Goal: Task Accomplishment & Management: Manage account settings

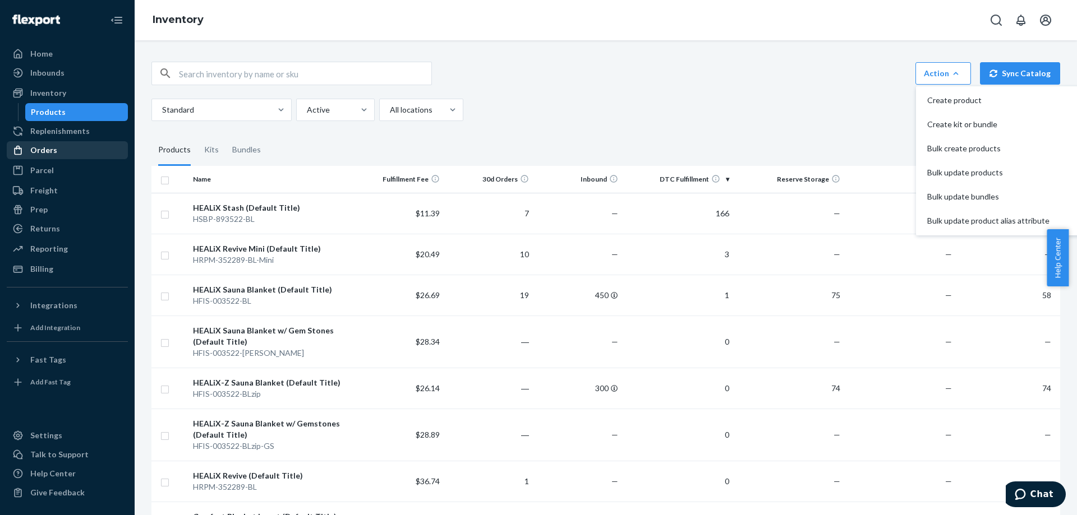
click at [74, 149] on div "Orders" at bounding box center [67, 150] width 119 height 16
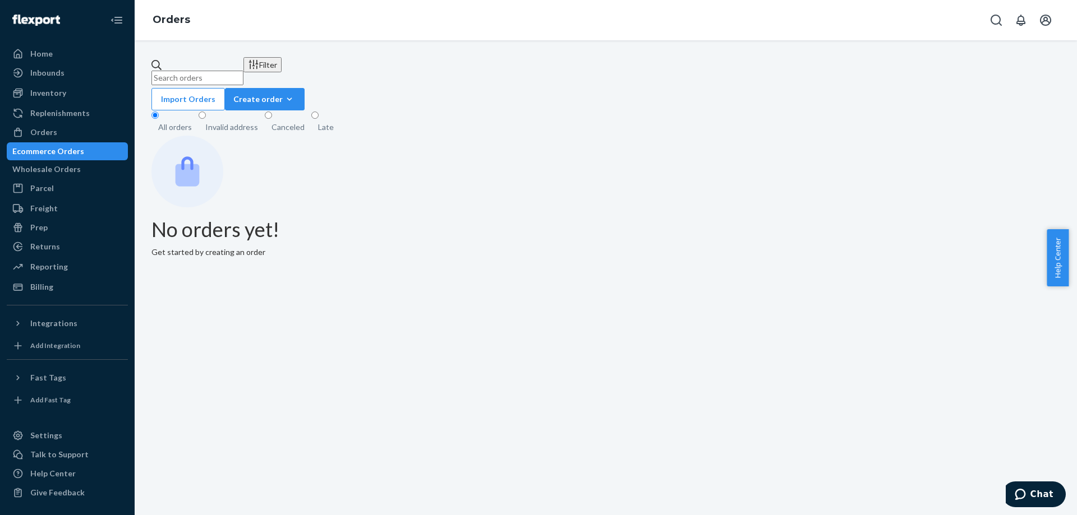
click at [243, 71] on input "text" at bounding box center [197, 78] width 92 height 15
paste input "[PERSON_NAME]"
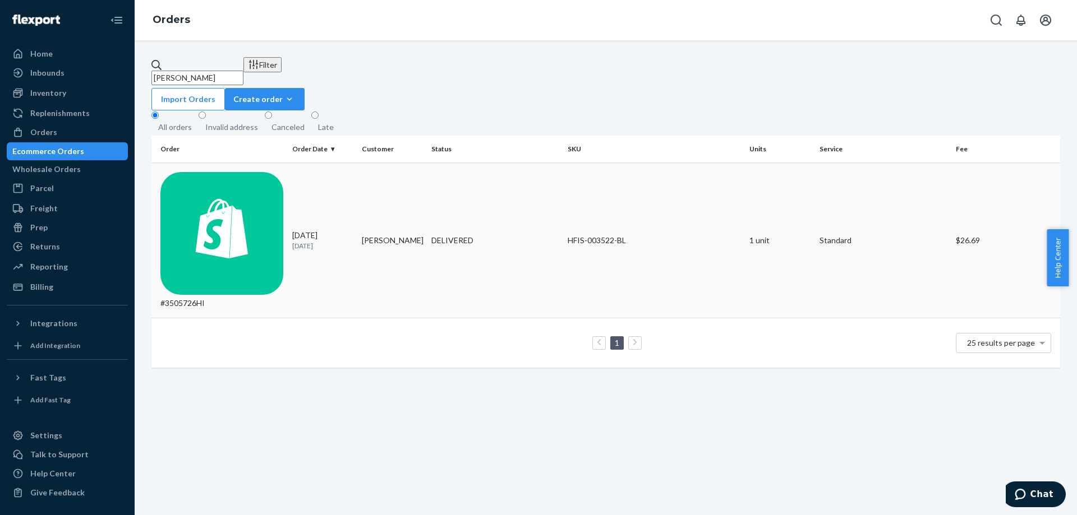
type input "[PERSON_NAME]"
click at [197, 173] on div "#3505726HI" at bounding box center [221, 240] width 123 height 137
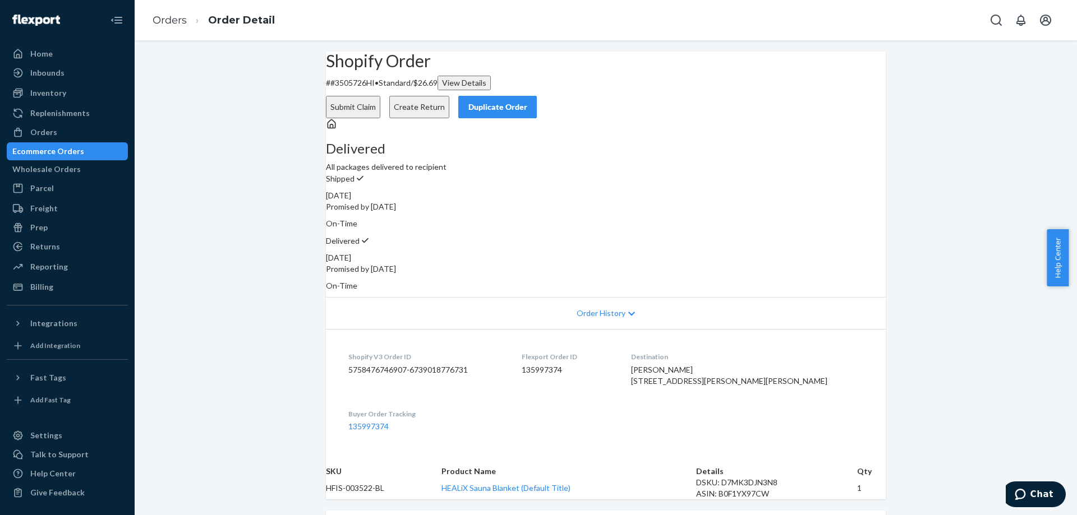
click at [449, 96] on button "Create Return" at bounding box center [419, 107] width 60 height 22
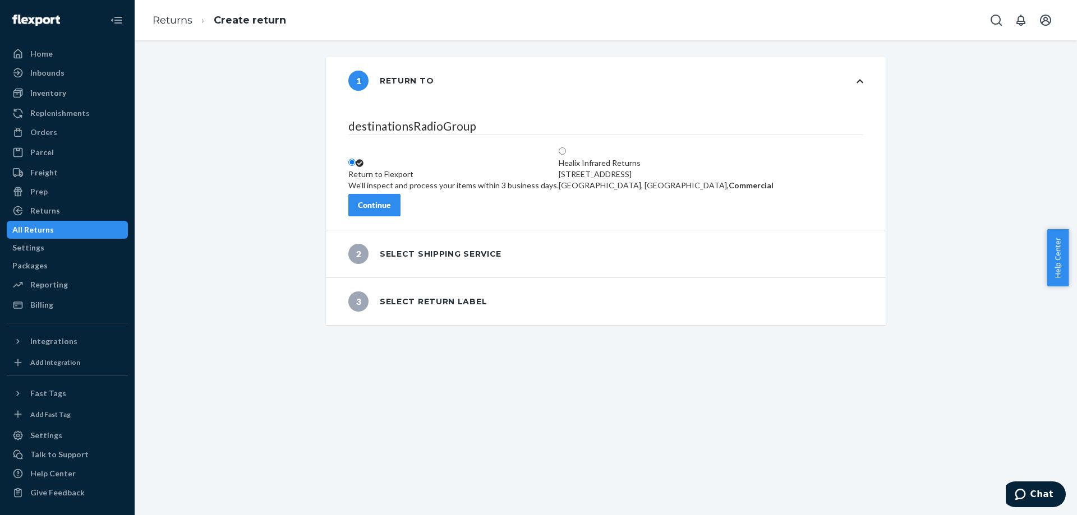
click at [646, 158] on div "Healix Infrared Returns 21 Wildwood Dr, Sound Beach, NY 11789, US, Commercial" at bounding box center [665, 175] width 215 height 34
click at [566, 147] on input "Healix Infrared Returns 21 Wildwood Dr, Sound Beach, NY 11789, US, Commercial" at bounding box center [561, 150] width 7 height 7
radio input "true"
click at [370, 182] on div "destinationsRadioGroup Return to Flexport We'll inspect and process your items …" at bounding box center [606, 167] width 560 height 126
click at [391, 200] on div "Continue" at bounding box center [374, 205] width 33 height 11
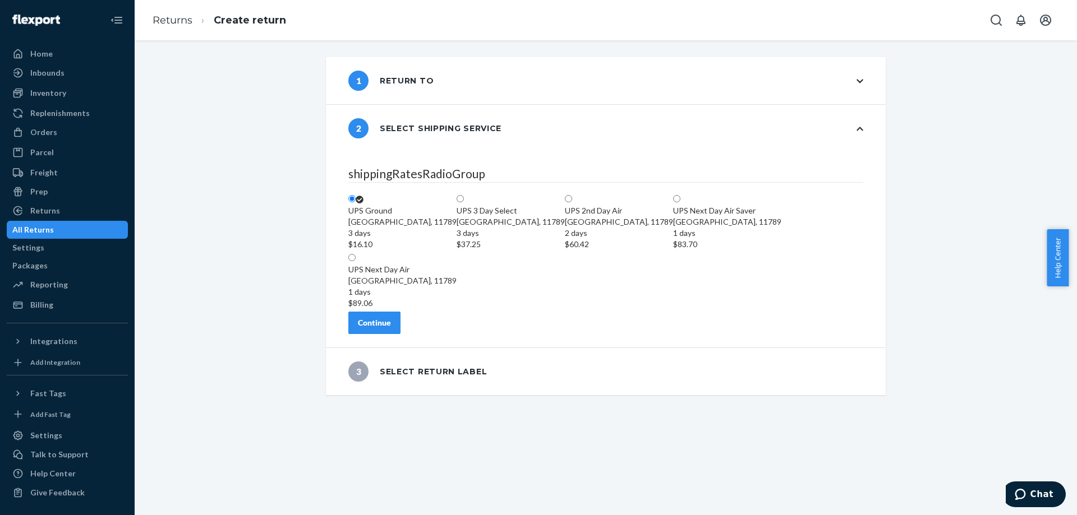
click at [391, 325] on div "Continue" at bounding box center [374, 322] width 33 height 11
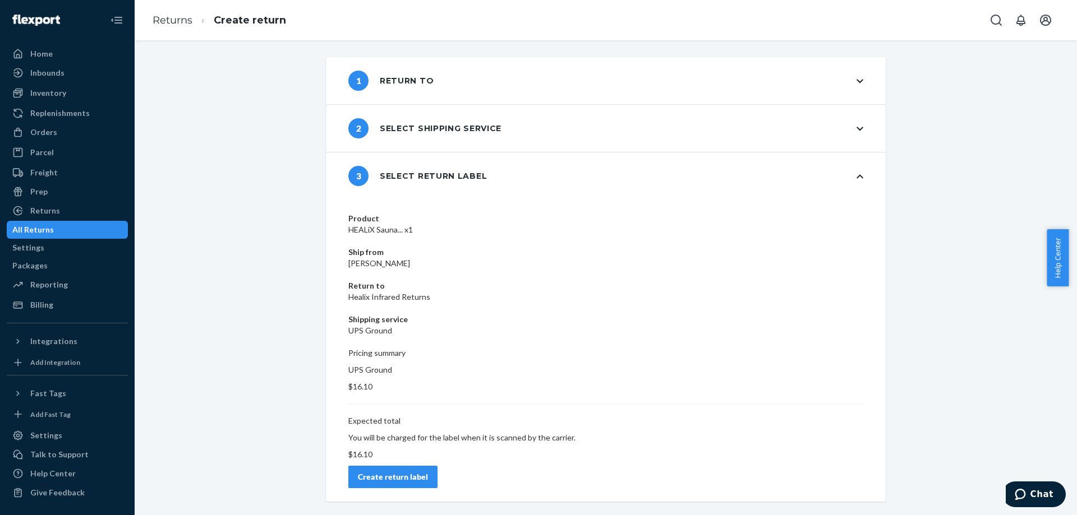
click at [814, 375] on div "Product HEALiX Sauna... x1 Ship from Elaina Murphy Return to Healix Infrared Re…" at bounding box center [606, 351] width 560 height 302
click at [428, 472] on div "Create return label" at bounding box center [393, 477] width 70 height 11
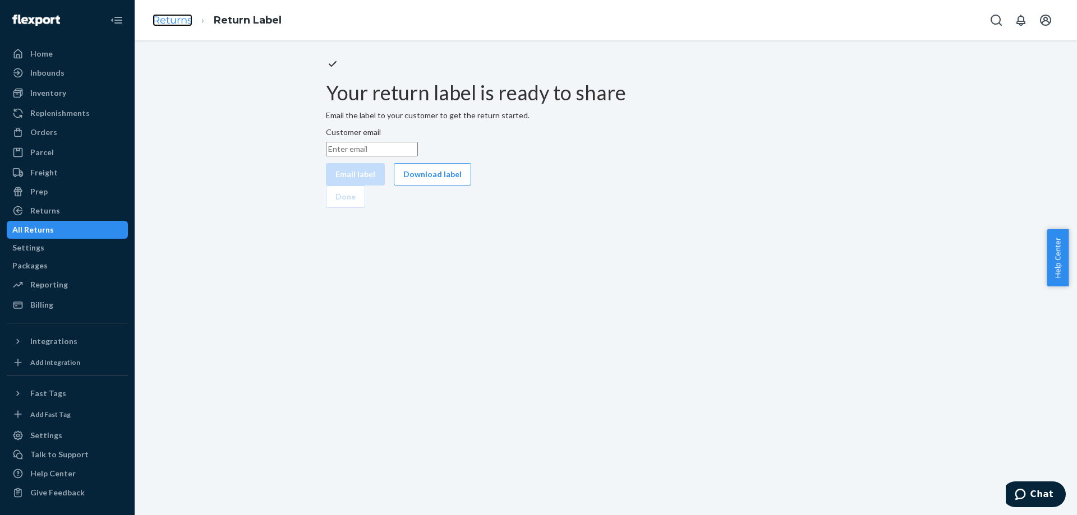
click at [182, 21] on link "Returns" at bounding box center [173, 20] width 40 height 12
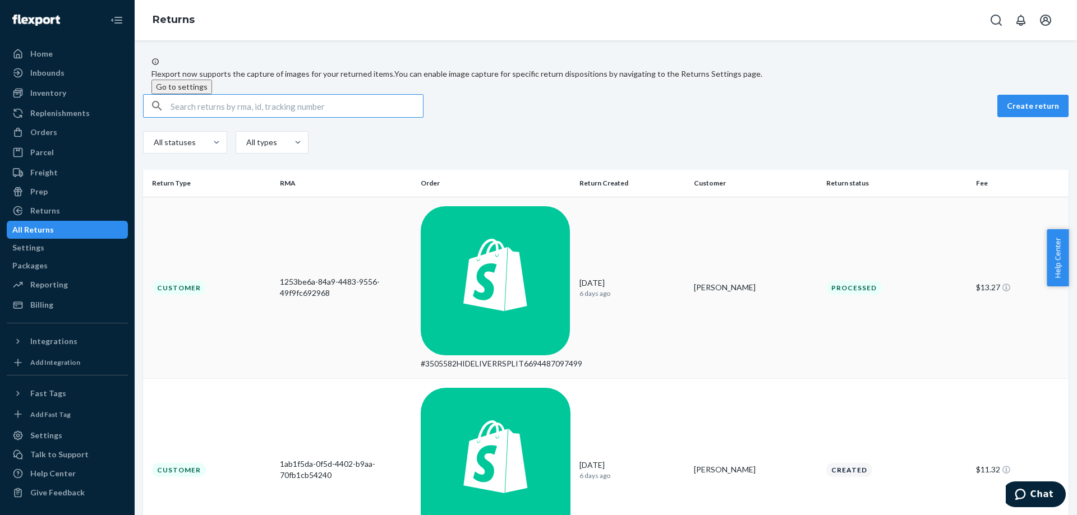
click at [196, 281] on div "Customer" at bounding box center [179, 288] width 54 height 14
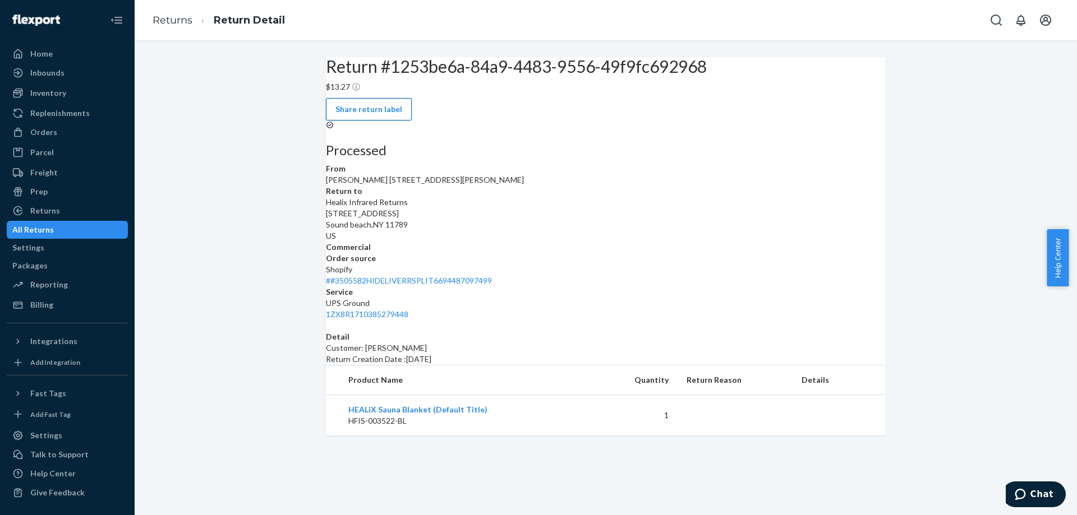
click at [412, 98] on button "Share return label" at bounding box center [369, 109] width 86 height 22
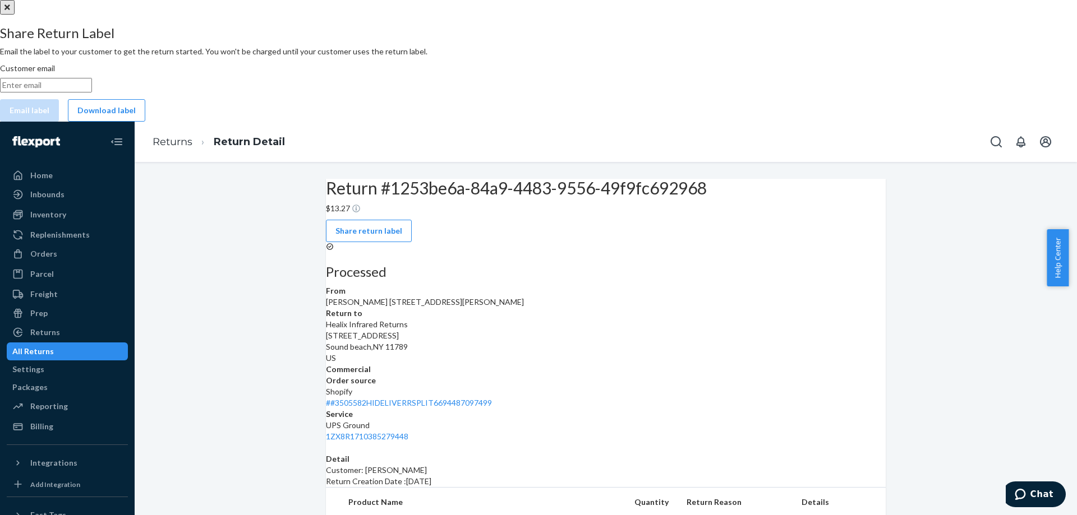
drag, startPoint x: 517, startPoint y: 316, endPoint x: 596, endPoint y: 324, distance: 79.4
click at [145, 122] on button "Download label" at bounding box center [106, 110] width 77 height 22
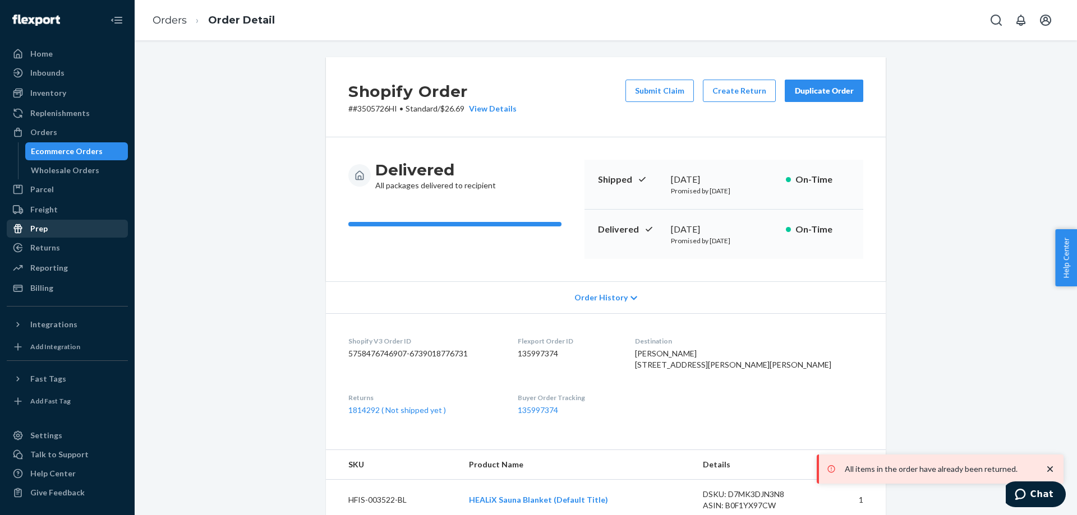
click at [90, 234] on div "Prep" at bounding box center [67, 229] width 119 height 16
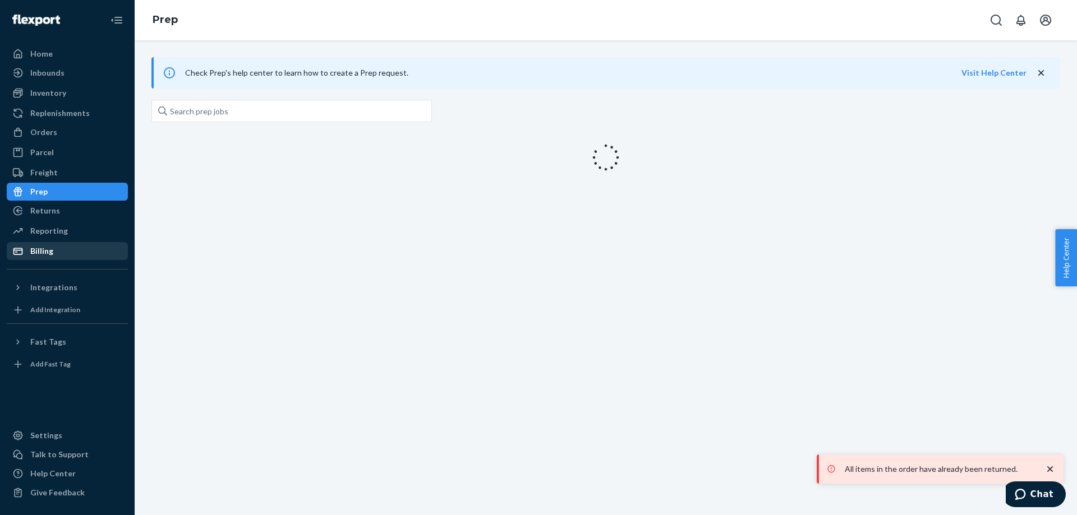
click at [86, 244] on ul "Home Inbounds Shipping Plans Problems Inventory Products Replenishments Orders …" at bounding box center [67, 152] width 121 height 215
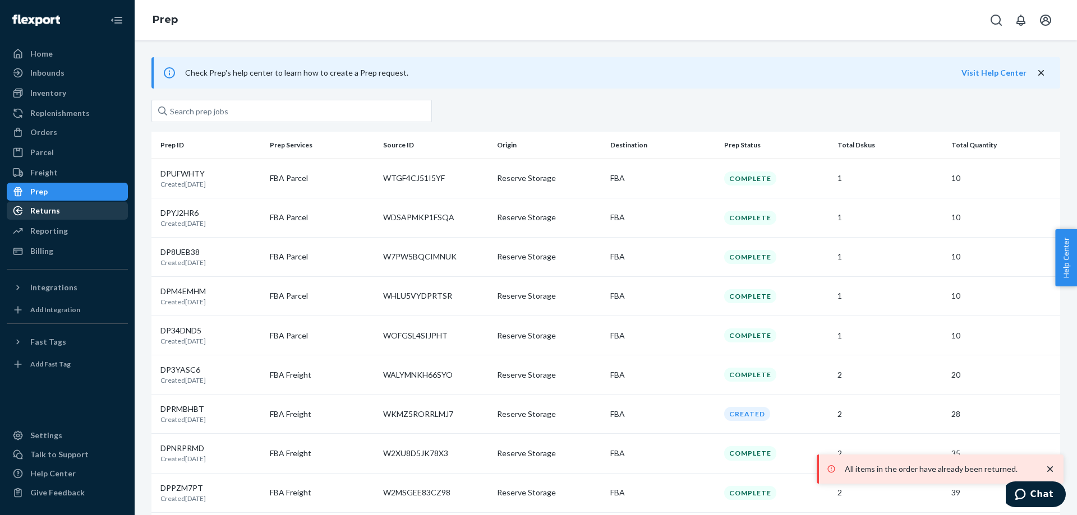
click at [82, 214] on div "Returns" at bounding box center [67, 211] width 119 height 16
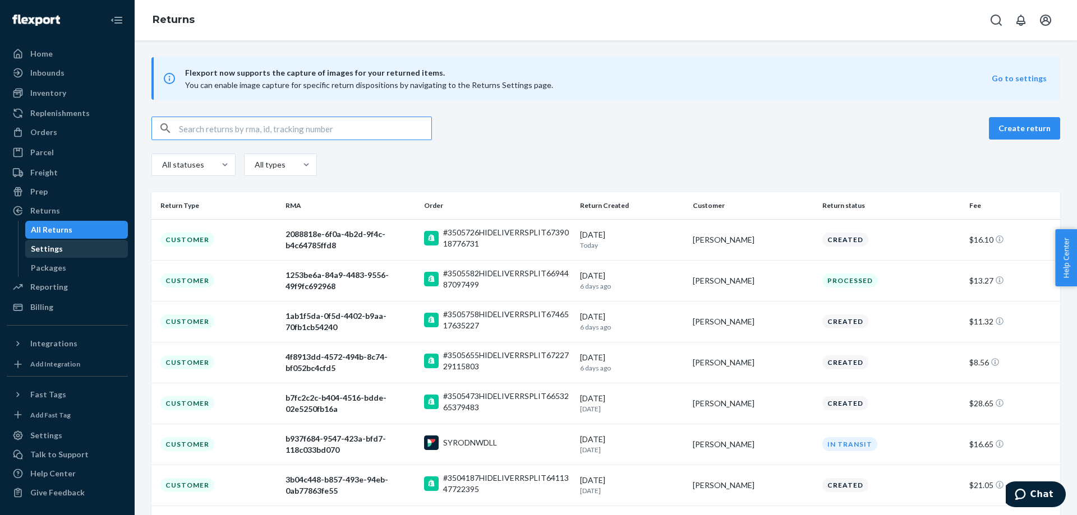
click at [86, 252] on div "Settings" at bounding box center [76, 249] width 101 height 16
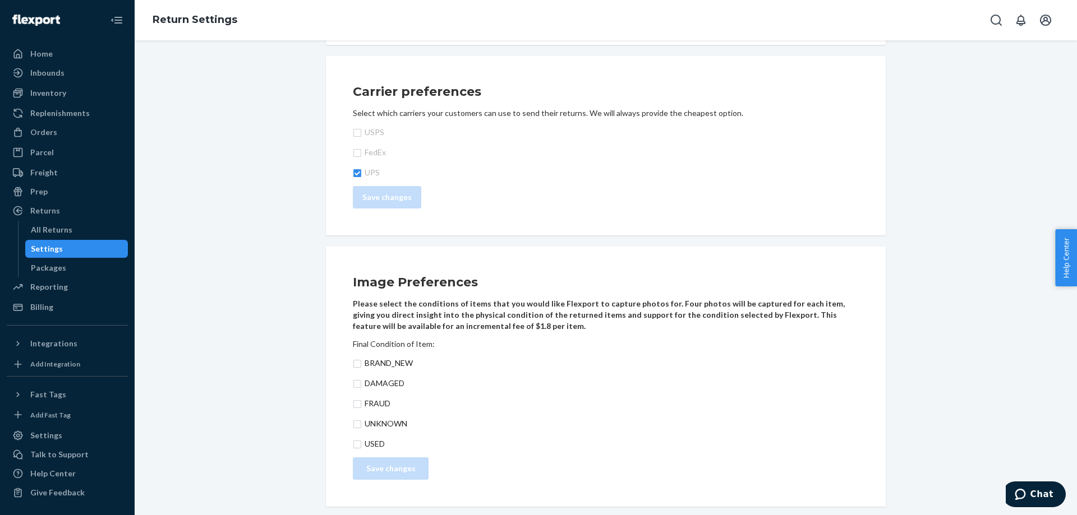
scroll to position [744, 0]
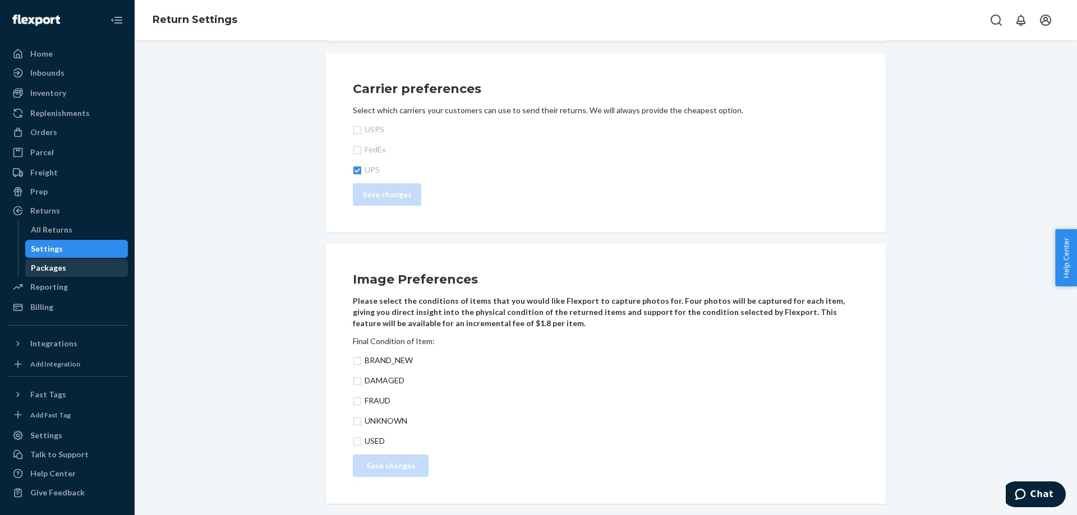
click at [55, 269] on div "Packages" at bounding box center [48, 267] width 35 height 11
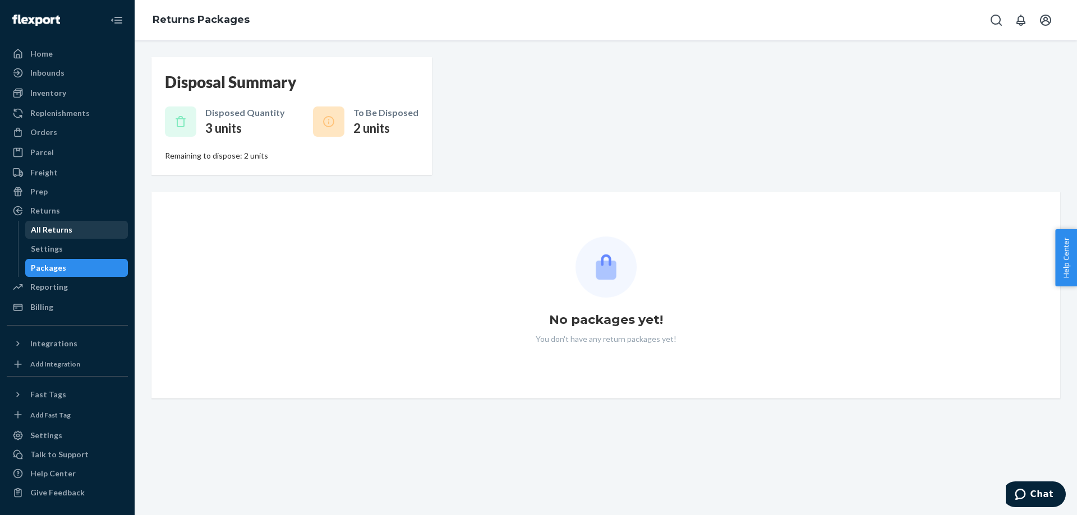
click at [75, 234] on div "All Returns" at bounding box center [76, 230] width 101 height 16
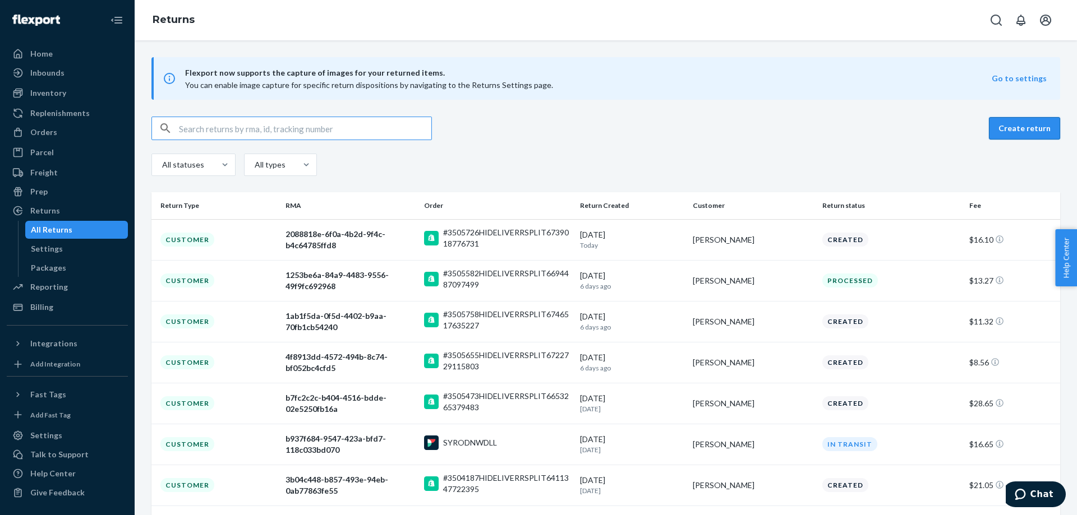
click at [1005, 132] on button "Create return" at bounding box center [1024, 128] width 71 height 22
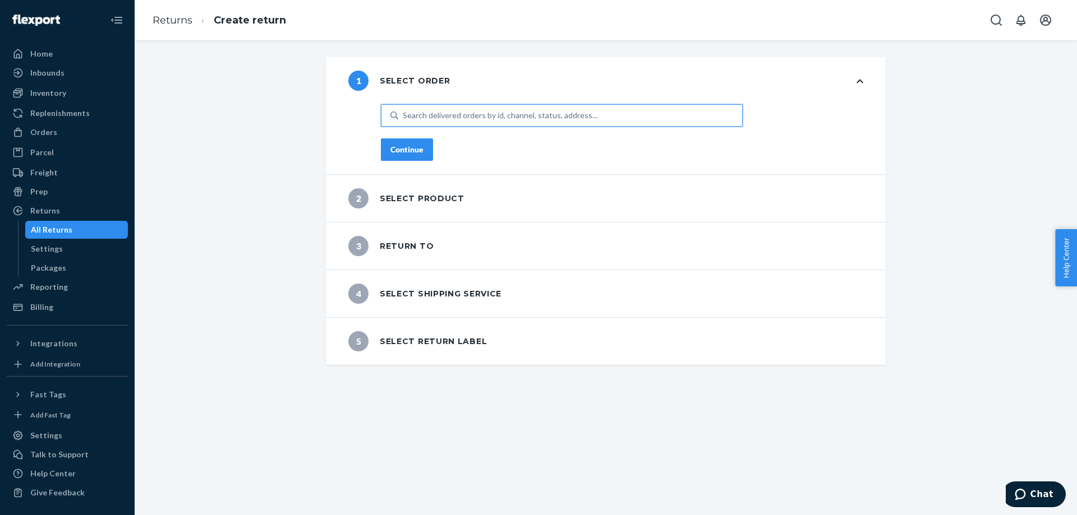
click at [639, 120] on div "Search delivered orders by id, channel, status, address..." at bounding box center [570, 115] width 344 height 20
click at [404, 120] on input "0 results available. Use Up and Down to choose options, press Enter to select t…" at bounding box center [403, 115] width 1 height 11
click at [36, 58] on div "Home" at bounding box center [41, 53] width 22 height 11
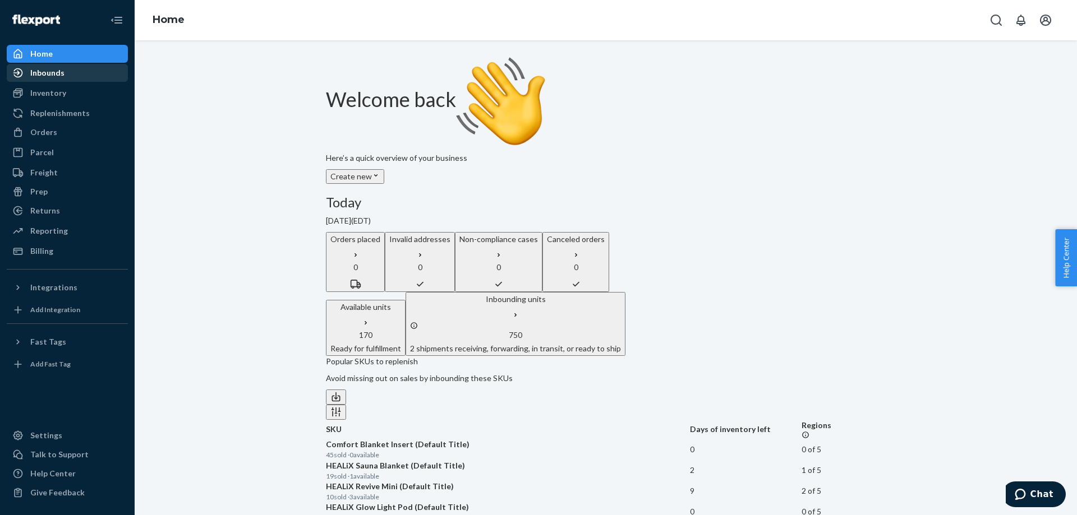
click at [64, 72] on div "Inbounds" at bounding box center [67, 73] width 119 height 16
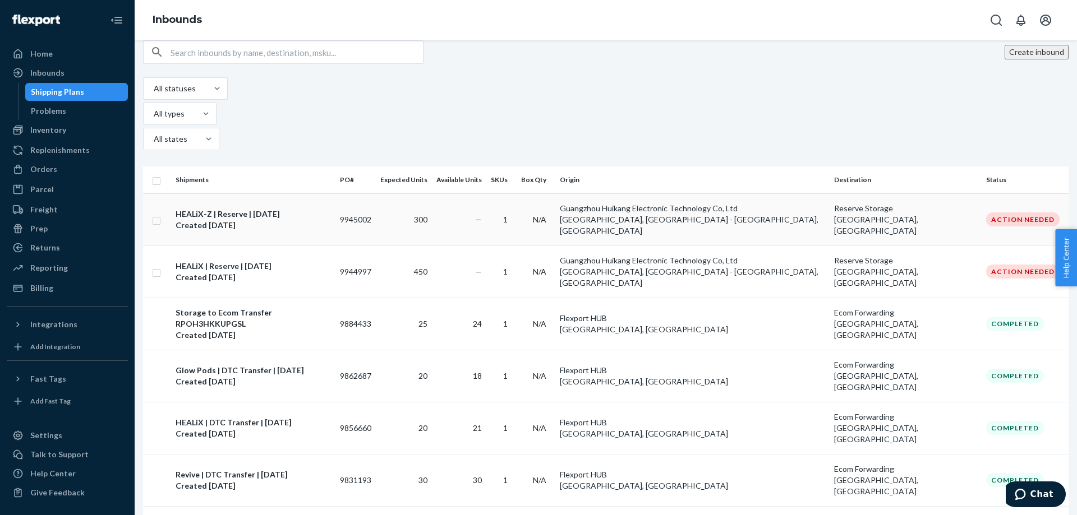
click at [232, 209] on div "HEALiX-Z | Reserve | [DATE]" at bounding box center [253, 214] width 155 height 11
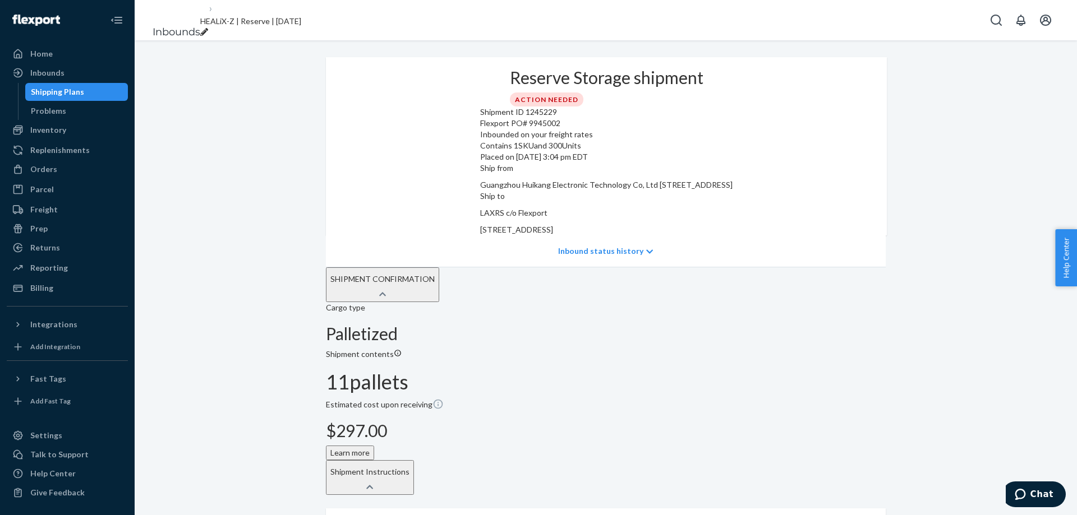
drag, startPoint x: 853, startPoint y: 201, endPoint x: 756, endPoint y: 177, distance: 100.5
click at [732, 177] on div "Ship from [GEOGRAPHIC_DATA] Huikang Electronic Technology Co, Ltd [STREET_ADDRE…" at bounding box center [606, 199] width 252 height 73
copy div "LAXRS c/o Flexport [STREET_ADDRESS]"
click at [52, 54] on div "Home" at bounding box center [67, 54] width 119 height 16
